Goal: Navigation & Orientation: Find specific page/section

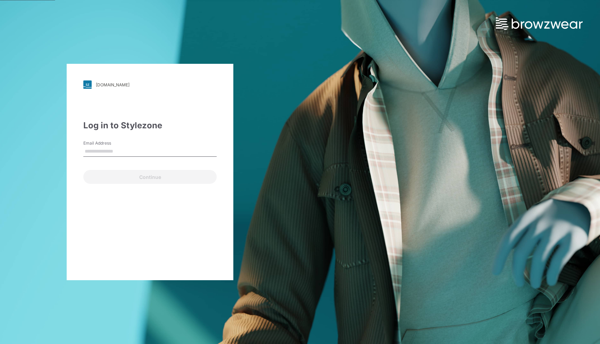
click at [149, 151] on input "Email Address" at bounding box center [149, 152] width 133 height 10
type input "**********"
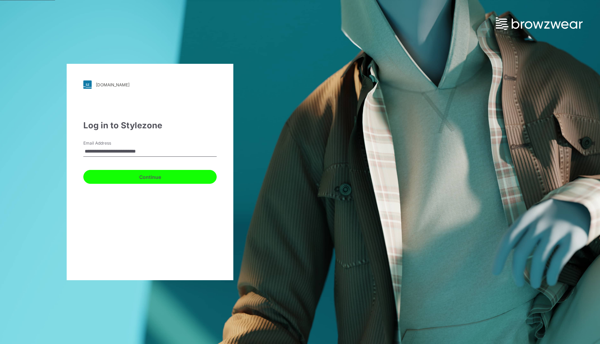
click at [151, 181] on button "Continue" at bounding box center [149, 177] width 133 height 14
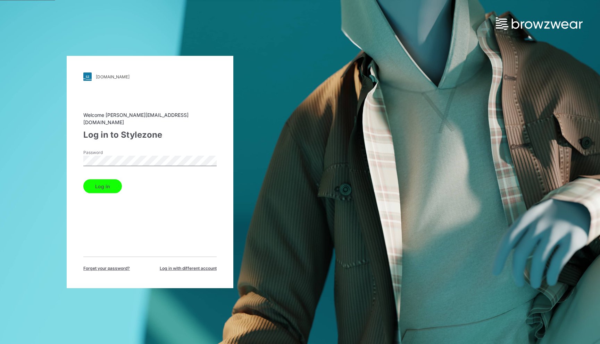
click at [83, 179] on button "Log in" at bounding box center [102, 186] width 39 height 14
click at [104, 183] on button "Log in" at bounding box center [102, 186] width 39 height 14
click at [40, 152] on div "walmart.stylezone.com Loading... Welcome matteo_staltari@intradeco.com Log in t…" at bounding box center [150, 172] width 300 height 344
click at [83, 179] on button "Log in" at bounding box center [102, 186] width 39 height 14
click at [56, 151] on div "walmart.stylezone.com Loading... Welcome matteo_staltari@intradeco.com Log in t…" at bounding box center [150, 172] width 300 height 344
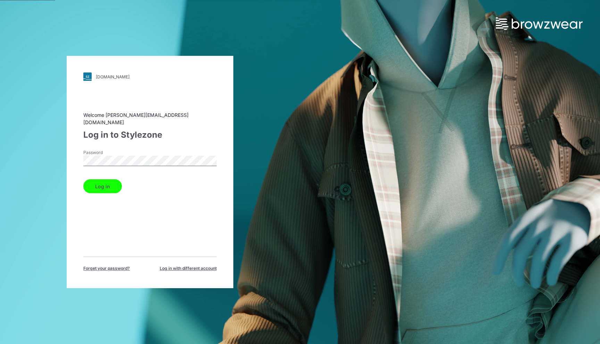
click at [83, 179] on button "Log in" at bounding box center [102, 186] width 39 height 14
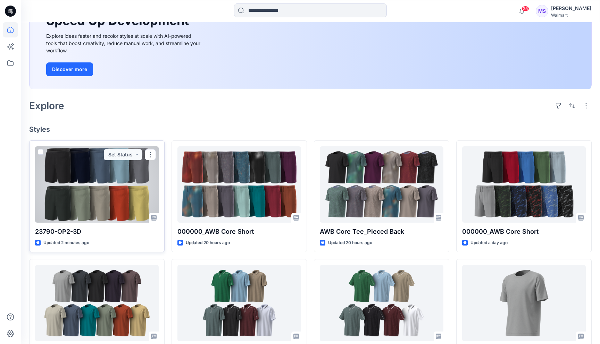
scroll to position [97, 0]
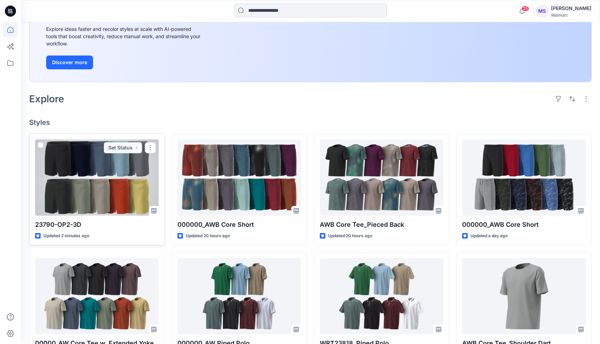
click at [97, 200] on div at bounding box center [97, 178] width 124 height 76
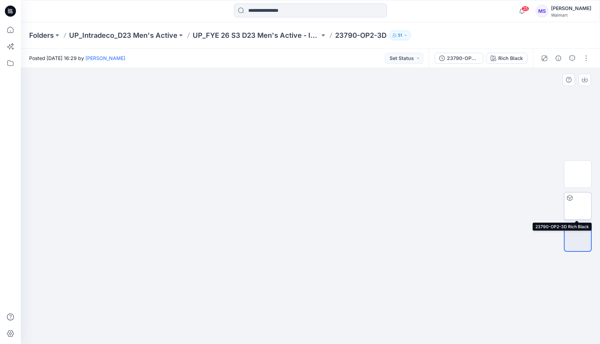
click at [578, 206] on img at bounding box center [578, 206] width 0 height 0
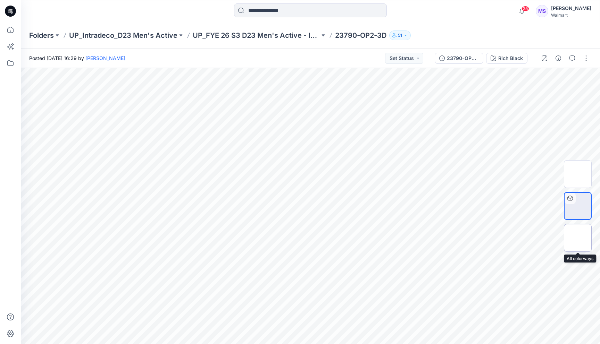
click at [578, 238] on img at bounding box center [578, 238] width 0 height 0
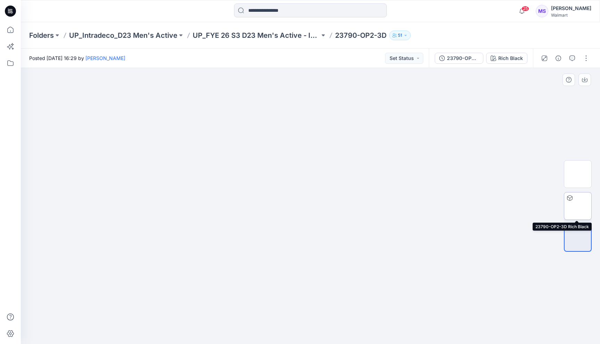
click at [578, 206] on img at bounding box center [578, 206] width 0 height 0
